Goal: Find specific page/section: Find specific page/section

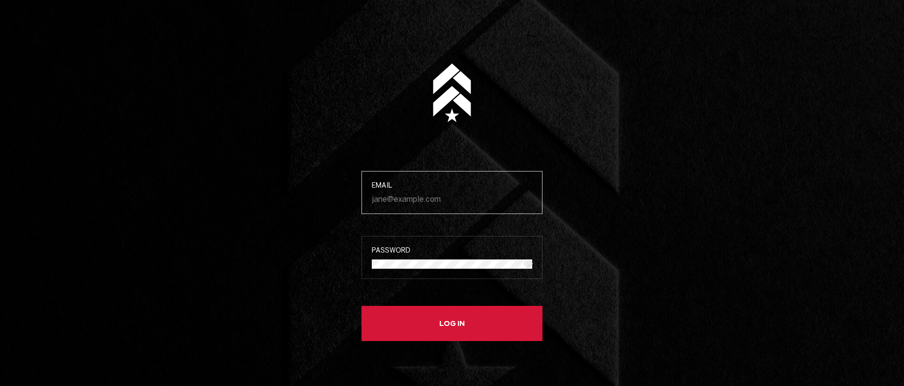
type input "[EMAIL_ADDRESS][DOMAIN_NAME]"
click at [401, 312] on button "Log in" at bounding box center [452, 323] width 181 height 35
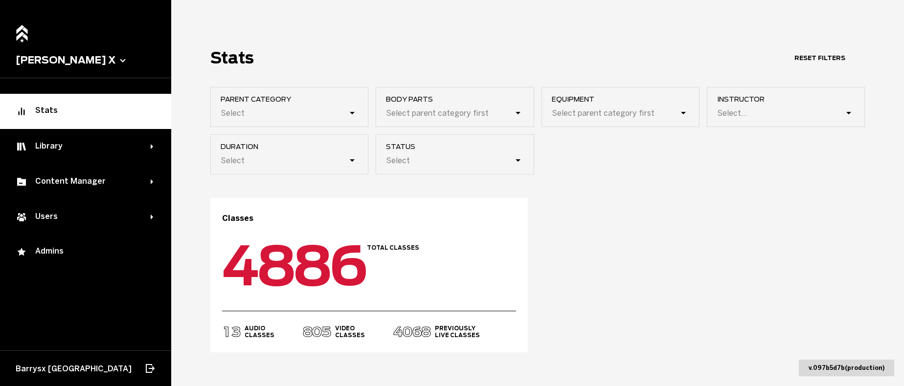
scroll to position [16, 0]
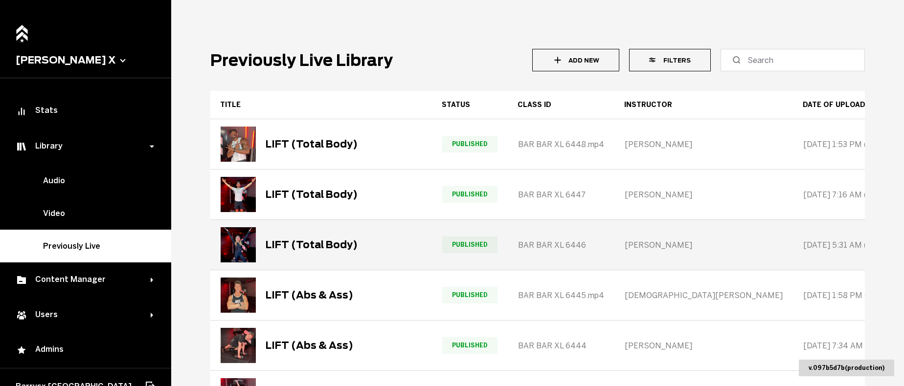
click at [251, 248] on img at bounding box center [238, 244] width 35 height 35
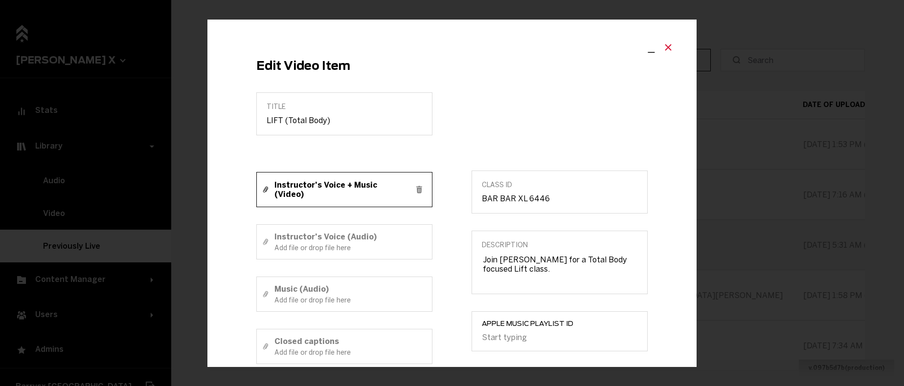
click at [663, 46] on icon "Close modal" at bounding box center [668, 47] width 12 height 12
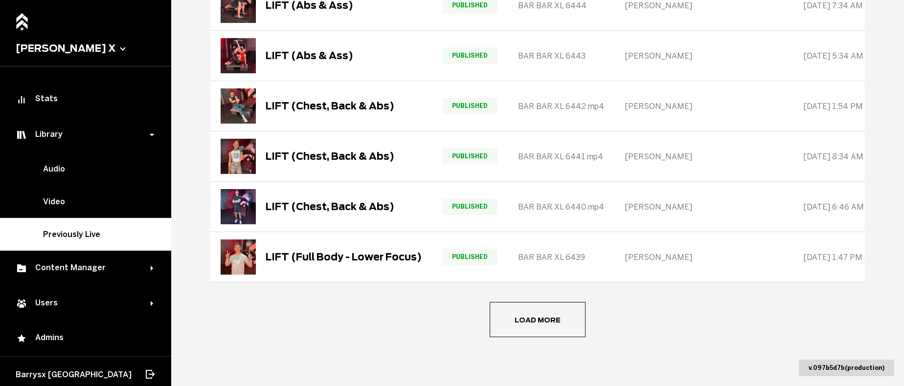
scroll to position [16, 0]
